Goal: Task Accomplishment & Management: Use online tool/utility

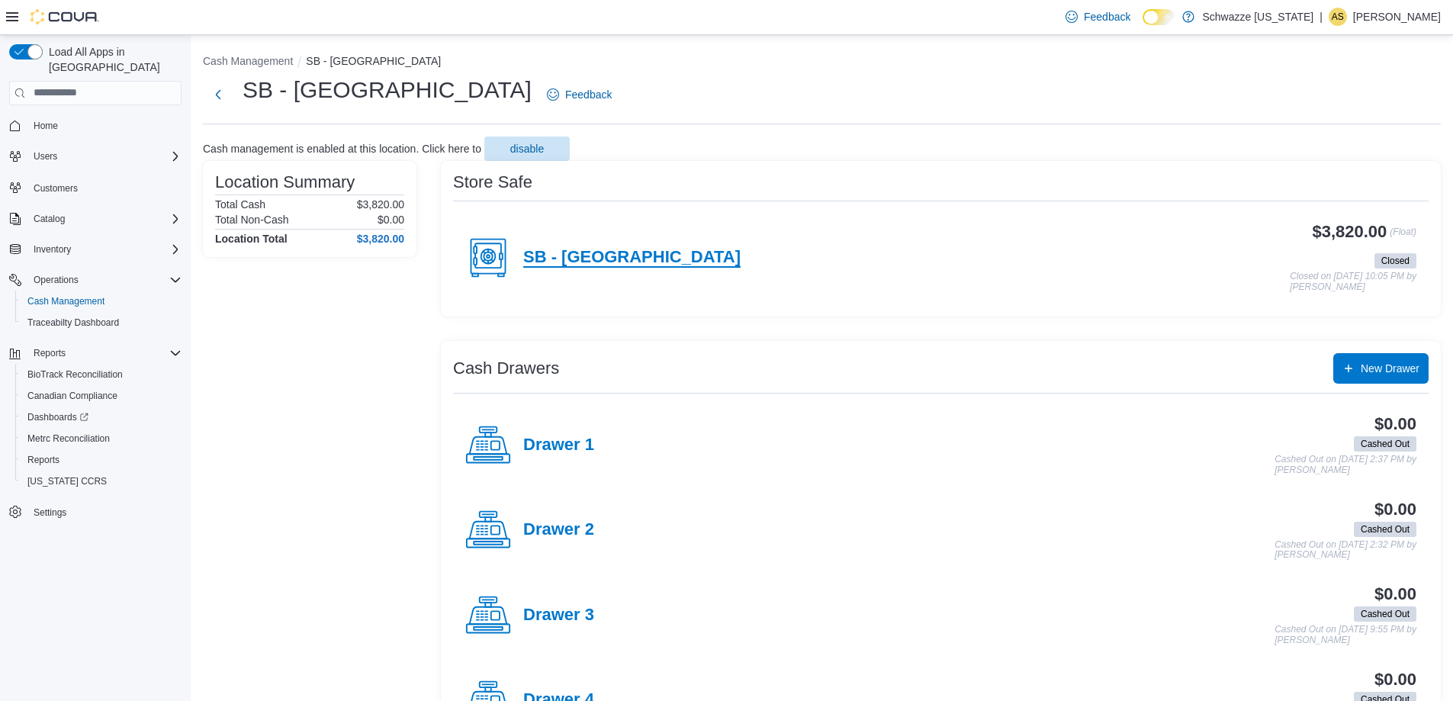
click at [625, 257] on h4 "SB - [GEOGRAPHIC_DATA]" at bounding box center [631, 258] width 217 height 20
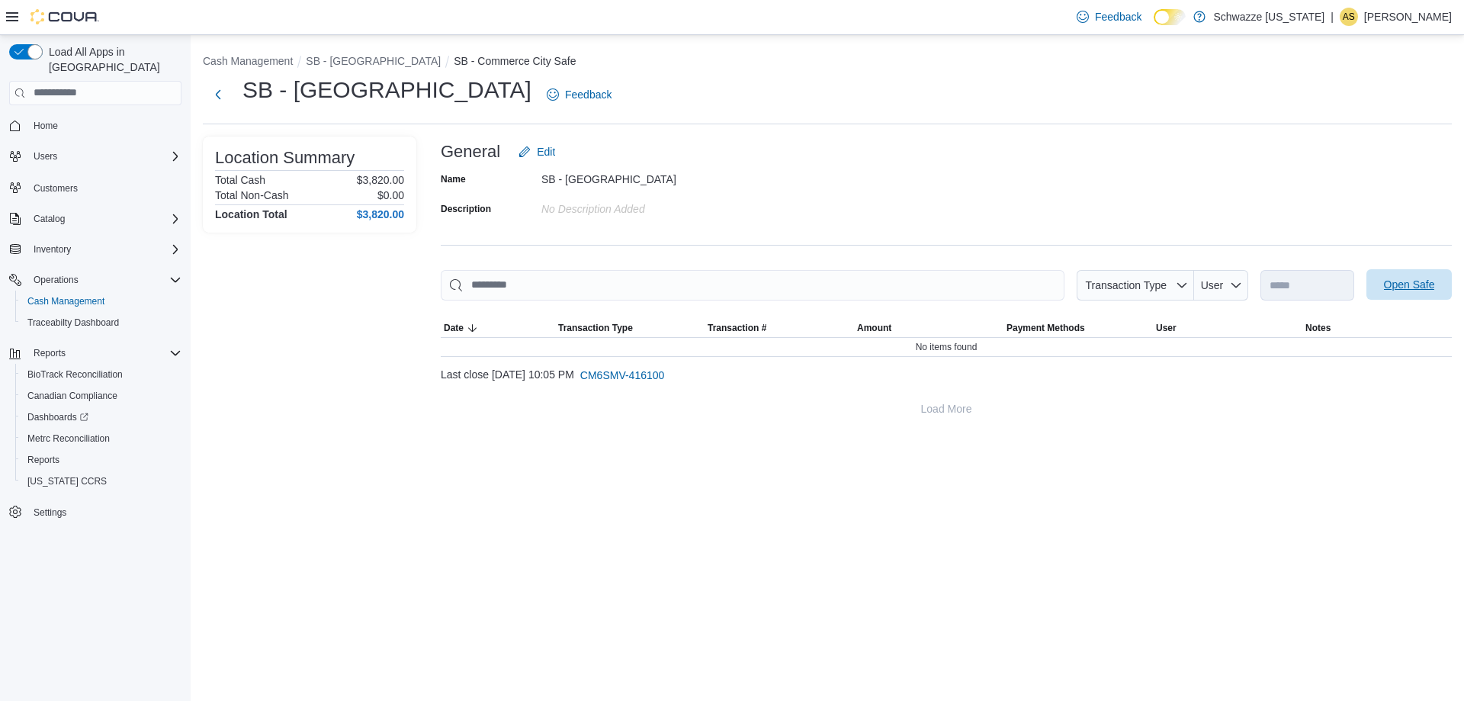
click at [1407, 287] on span "Open Safe" at bounding box center [1409, 284] width 51 height 15
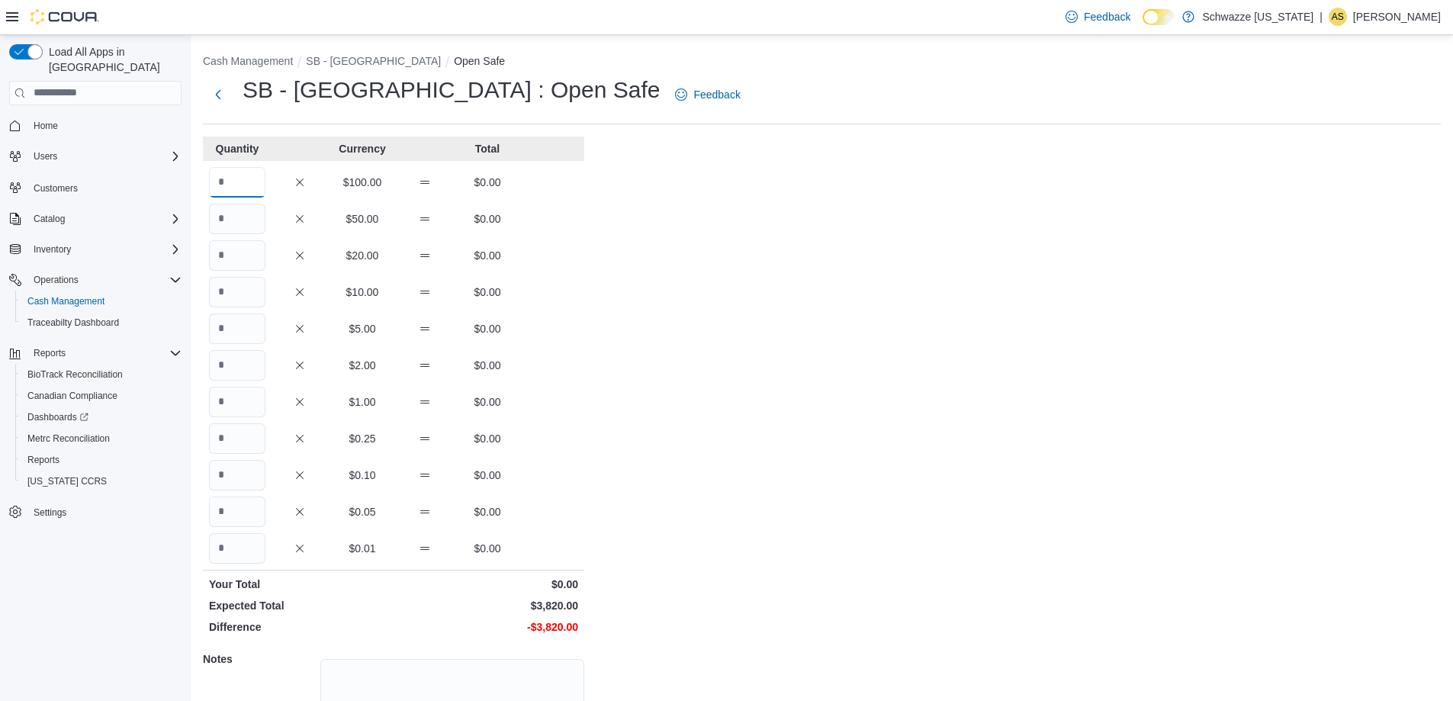
click at [240, 185] on input "Quantity" at bounding box center [237, 182] width 56 height 31
type input "**"
click at [235, 244] on input "Quantity" at bounding box center [237, 255] width 56 height 31
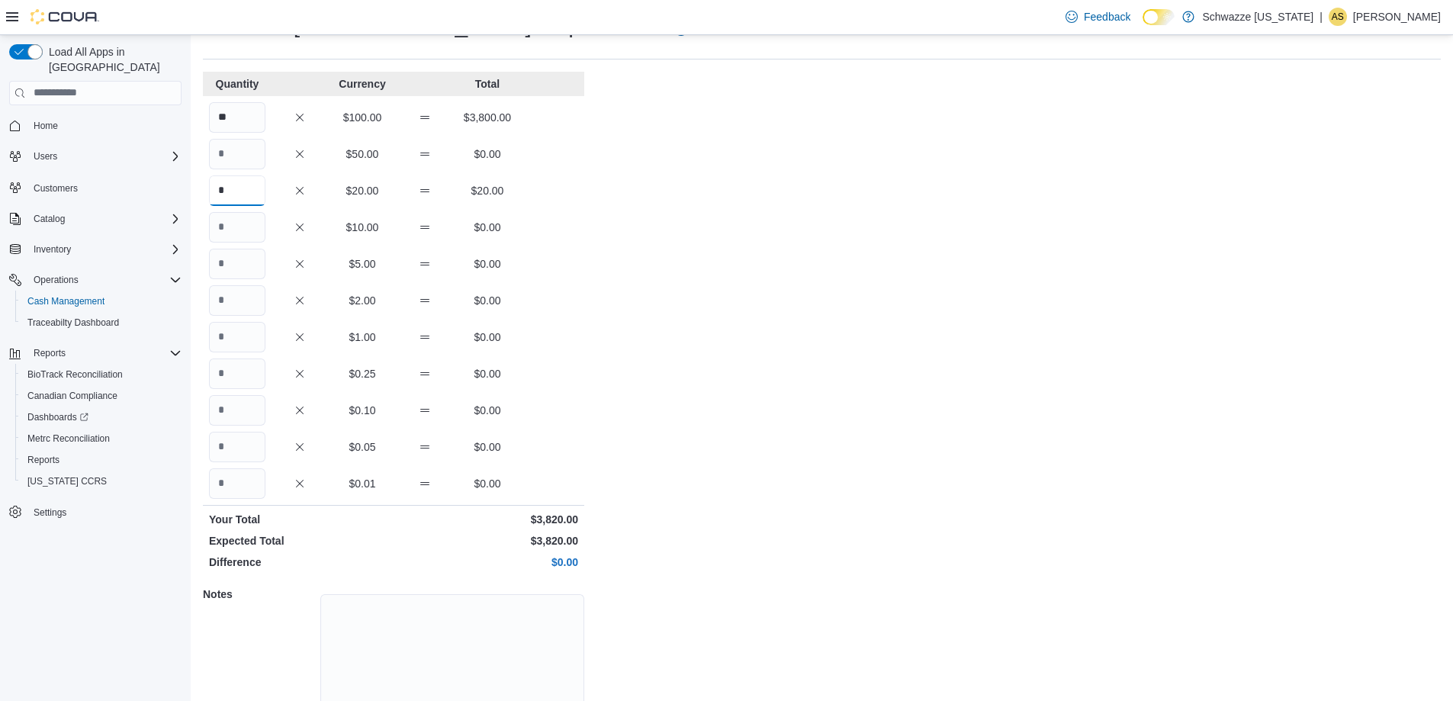
scroll to position [130, 0]
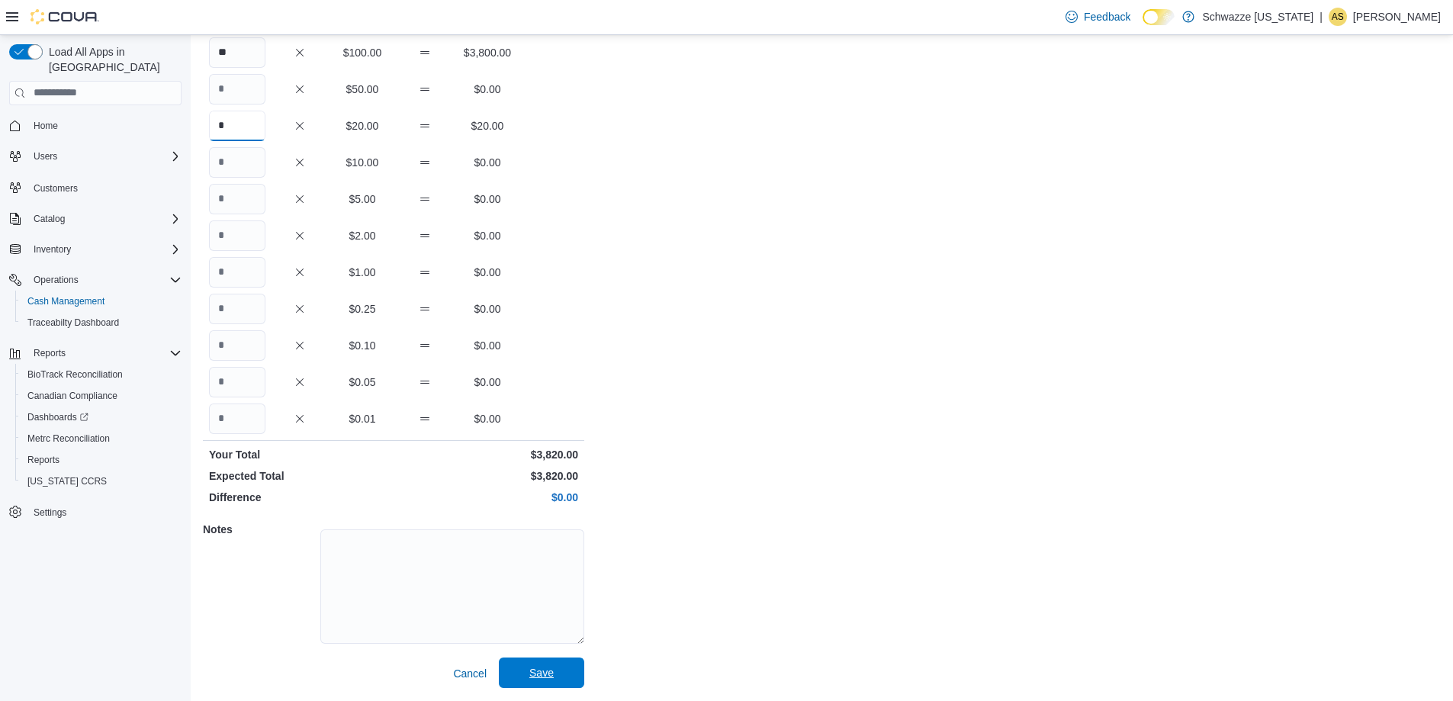
type input "*"
click at [544, 677] on span "Save" at bounding box center [541, 672] width 24 height 15
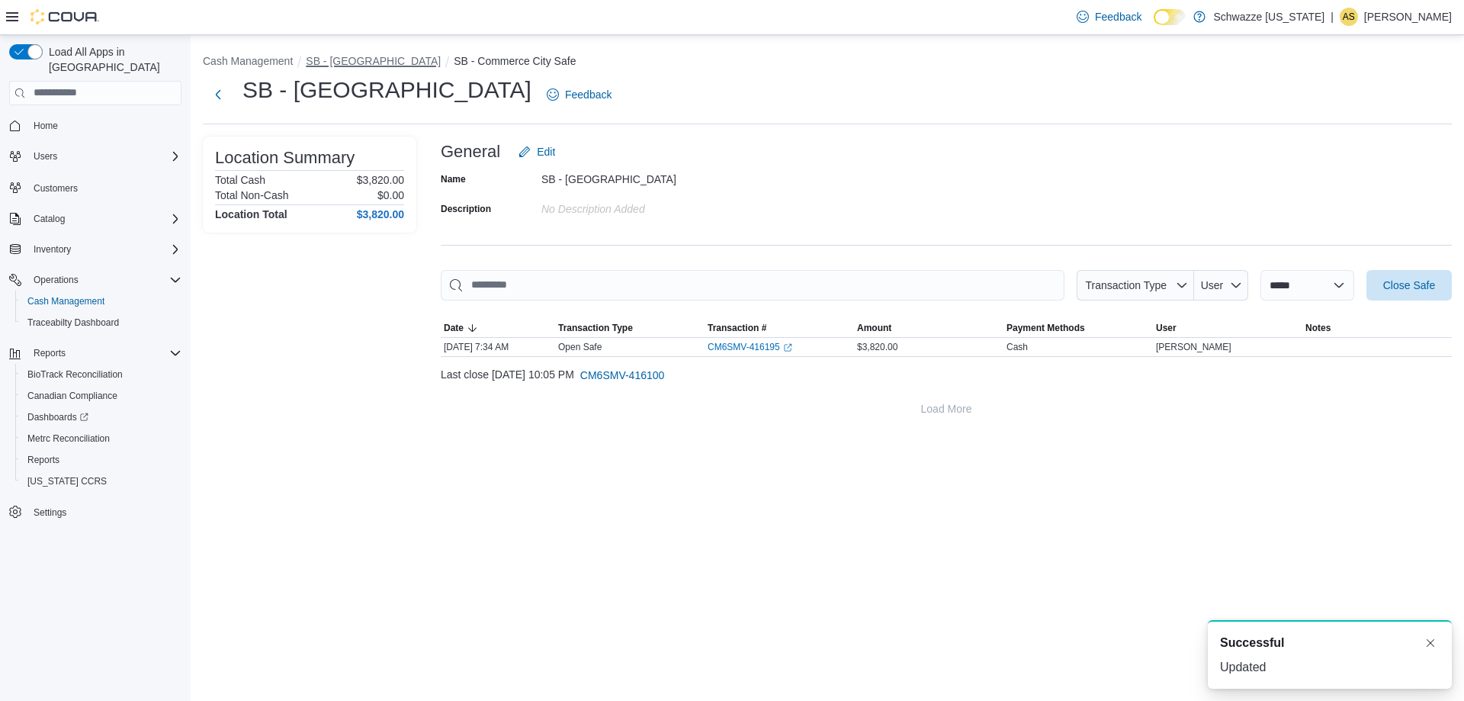
click at [351, 66] on button "SB - [GEOGRAPHIC_DATA]" at bounding box center [373, 61] width 135 height 12
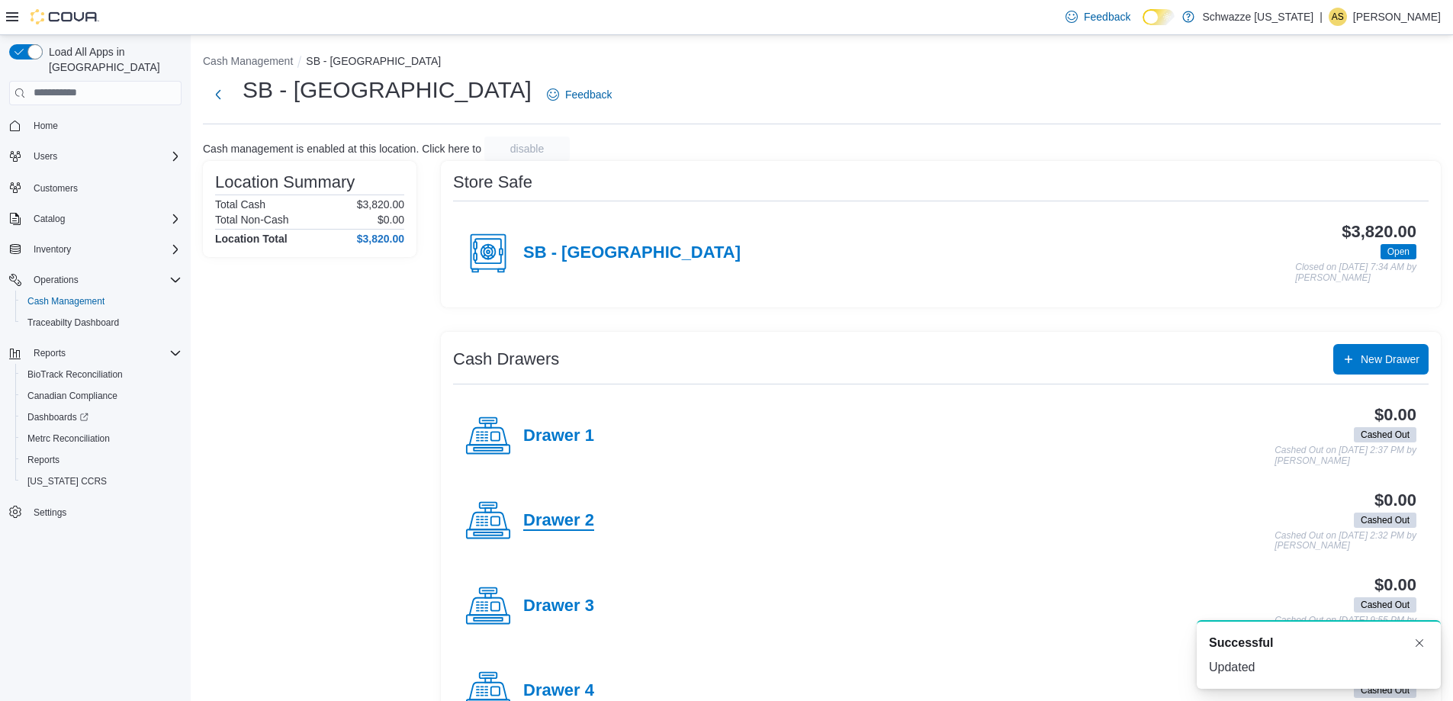
click at [580, 519] on h4 "Drawer 2" at bounding box center [558, 521] width 71 height 20
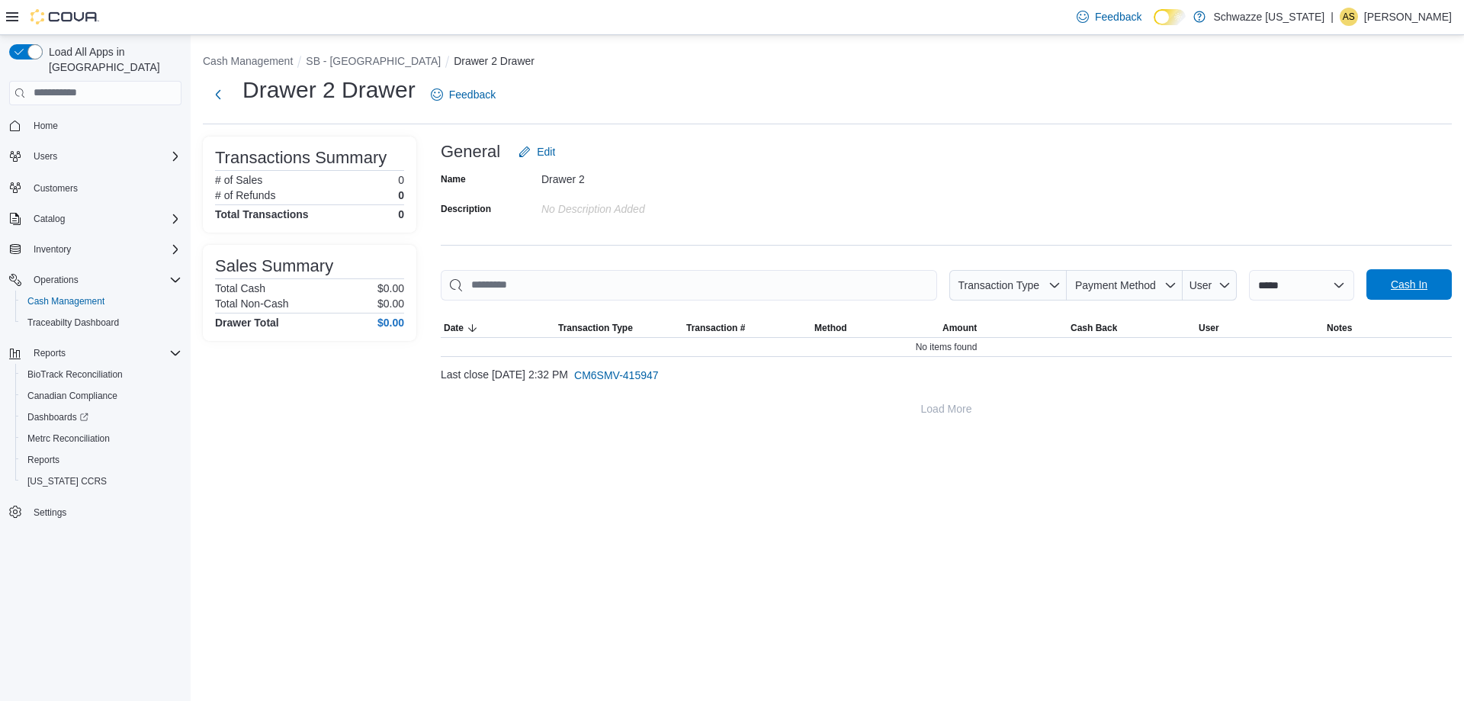
click at [1412, 286] on span "Cash In" at bounding box center [1409, 284] width 37 height 15
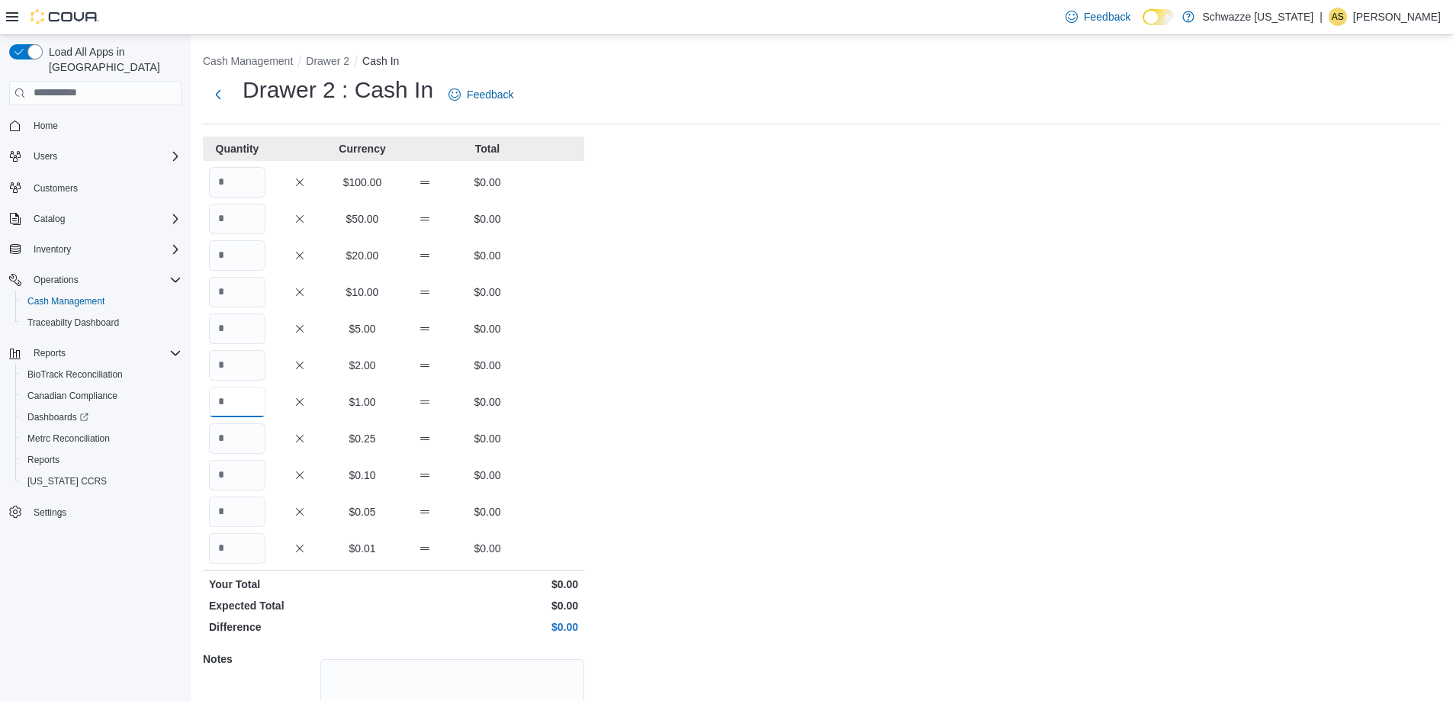
click at [227, 390] on input "Quantity" at bounding box center [237, 402] width 56 height 31
type input "**"
click at [221, 329] on input "Quantity" at bounding box center [237, 328] width 56 height 31
type input "**"
drag, startPoint x: 221, startPoint y: 300, endPoint x: 230, endPoint y: 289, distance: 13.6
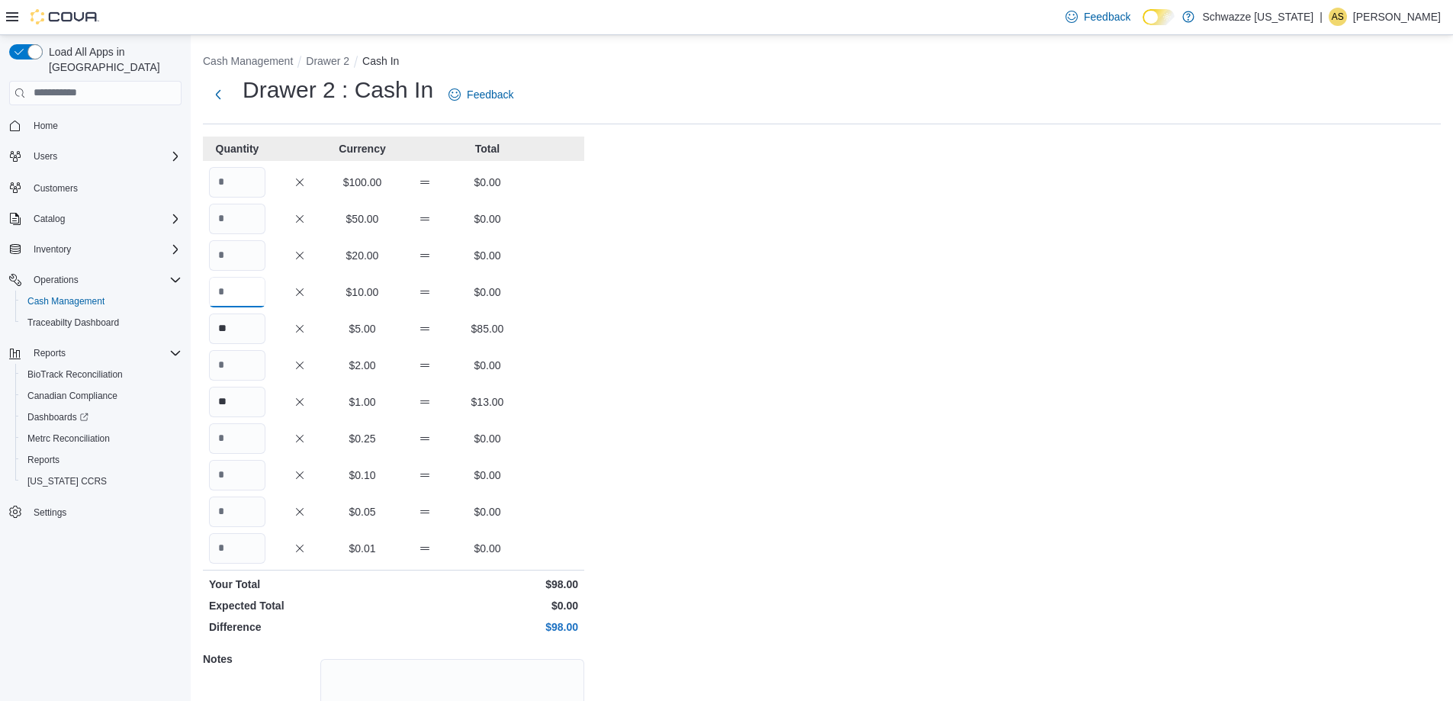
click at [230, 290] on input "Quantity" at bounding box center [237, 292] width 56 height 31
type input "*"
click at [238, 265] on input "Quantity" at bounding box center [237, 255] width 56 height 31
type input "*"
click at [236, 539] on input "Quantity" at bounding box center [237, 548] width 56 height 31
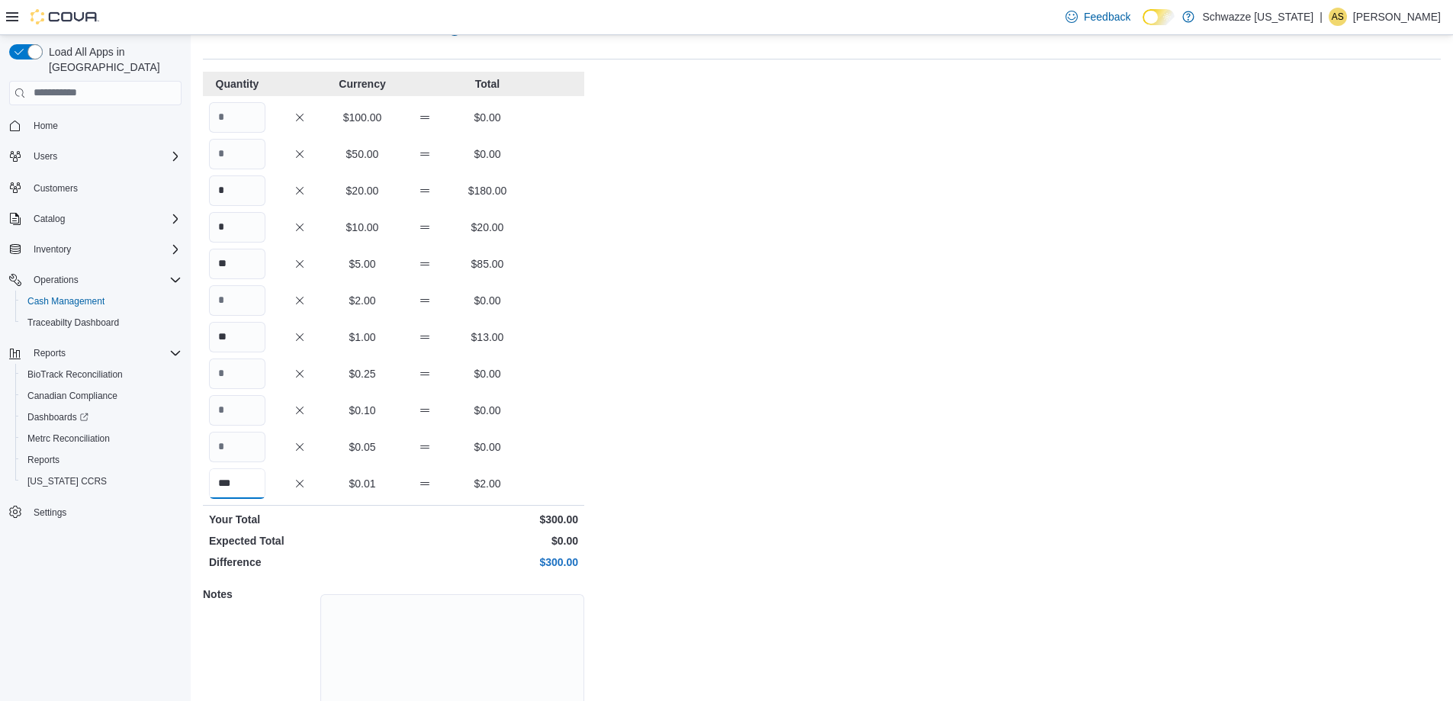
scroll to position [130, 0]
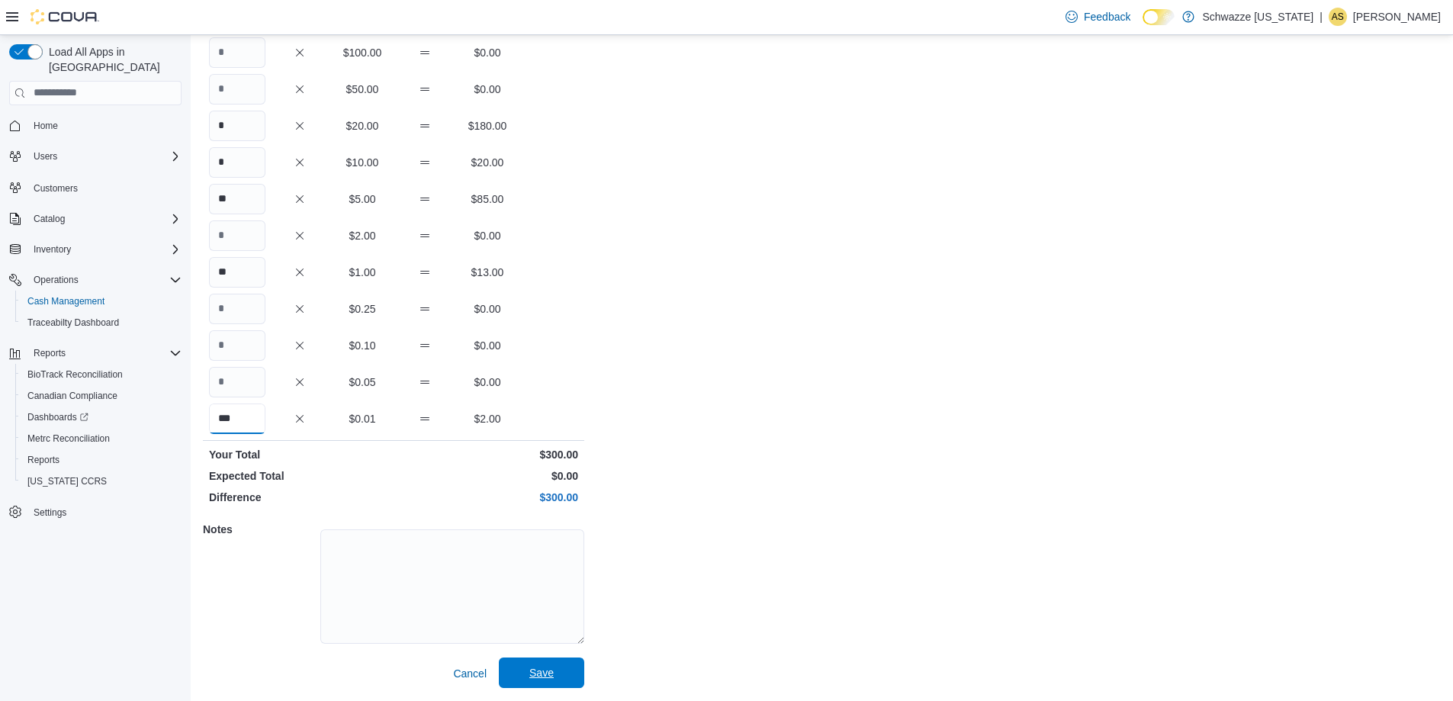
type input "***"
click at [523, 676] on span "Save" at bounding box center [541, 672] width 67 height 31
